Goal: Information Seeking & Learning: Learn about a topic

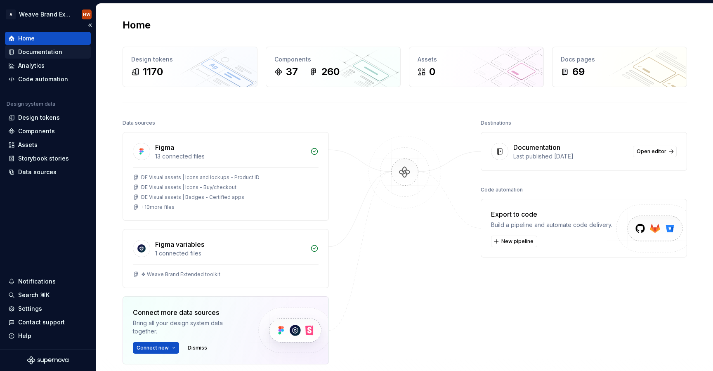
click at [47, 50] on div "Documentation" at bounding box center [40, 52] width 44 height 8
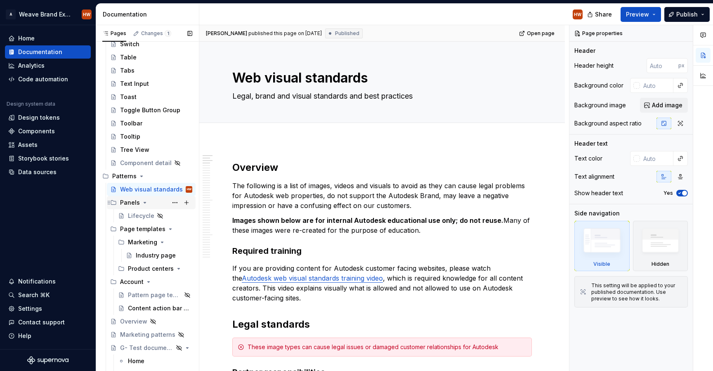
scroll to position [717, 0]
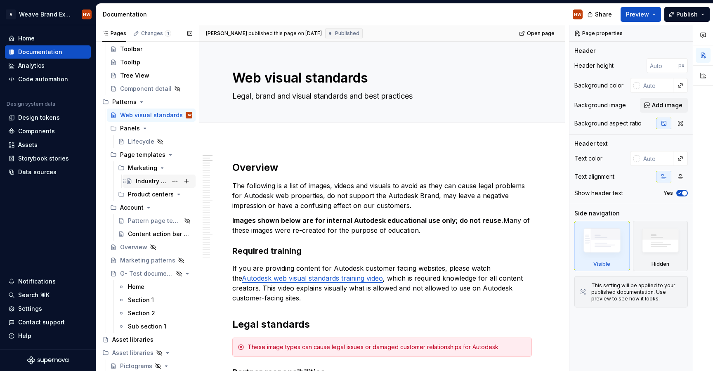
click at [153, 182] on div "Industry page" at bounding box center [152, 181] width 32 height 8
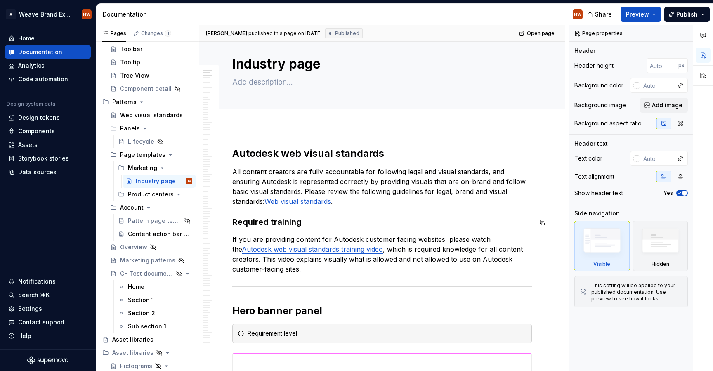
scroll to position [13, 0]
type textarea "*"
click at [533, 33] on span "Open page" at bounding box center [541, 33] width 28 height 7
